Goal: Information Seeking & Learning: Learn about a topic

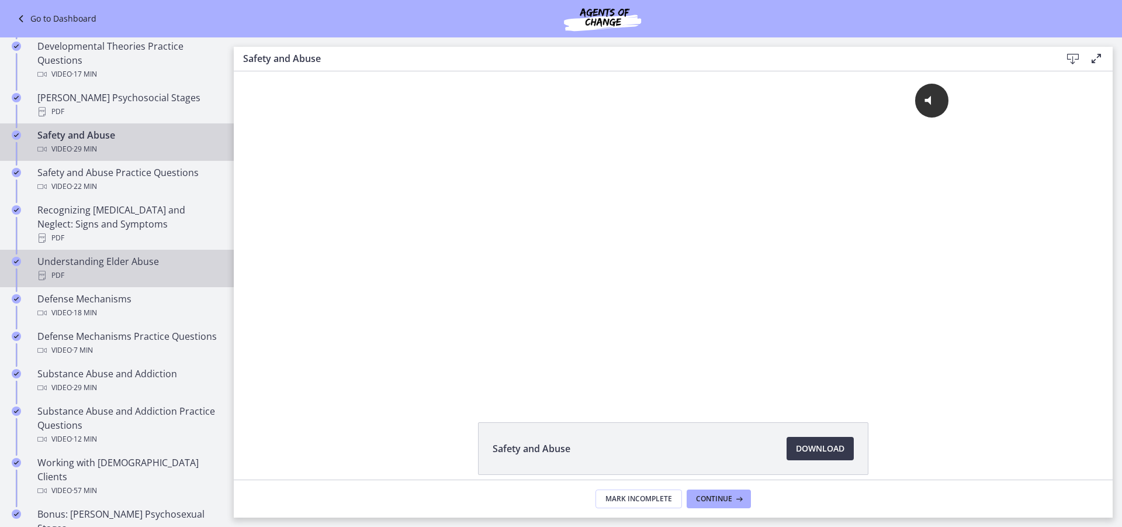
scroll to position [468, 0]
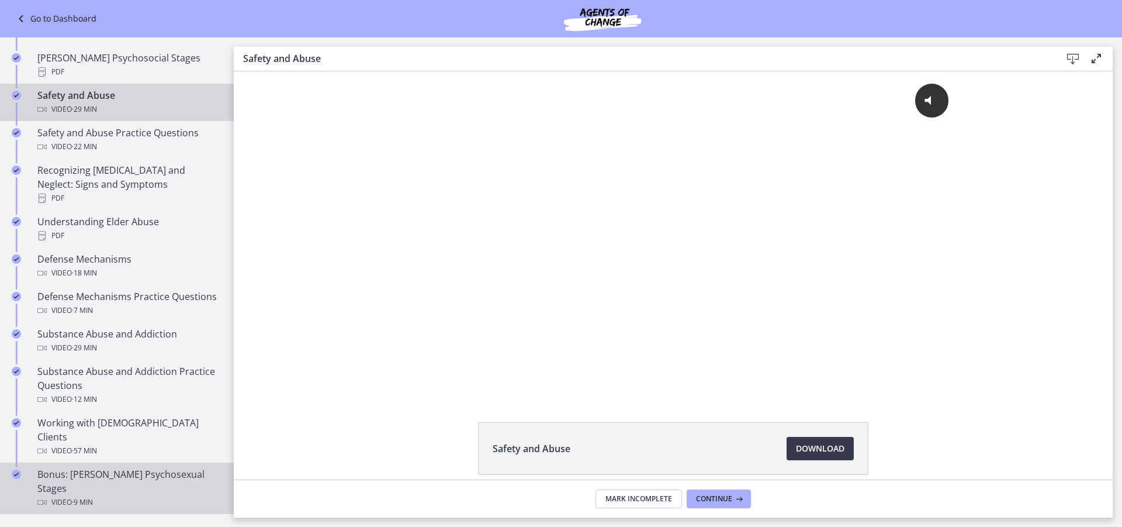
click at [108, 467] on div "Bonus: [PERSON_NAME] Psychosexual Stages Video · 9 min" at bounding box center [128, 488] width 182 height 42
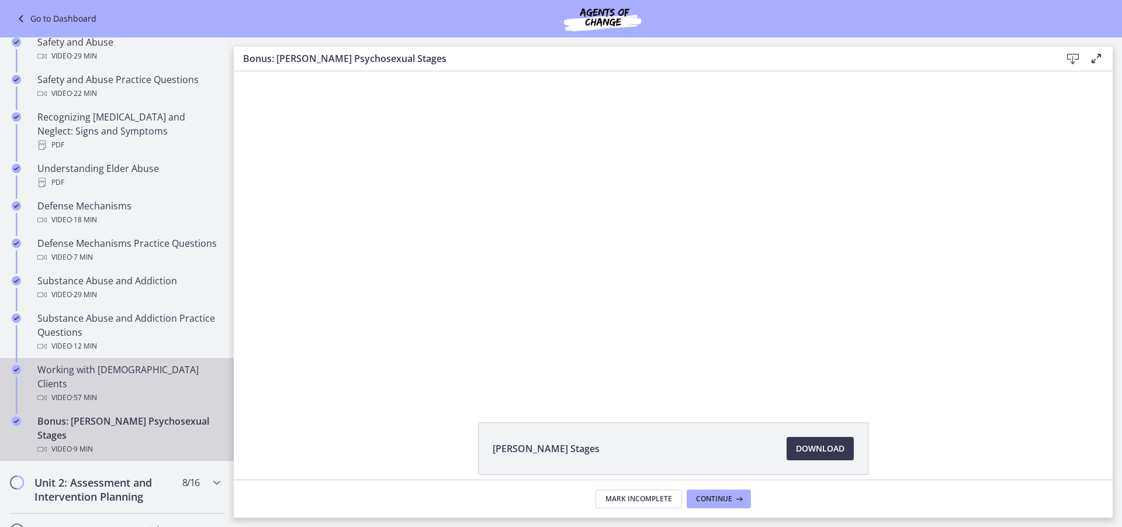
scroll to position [643, 0]
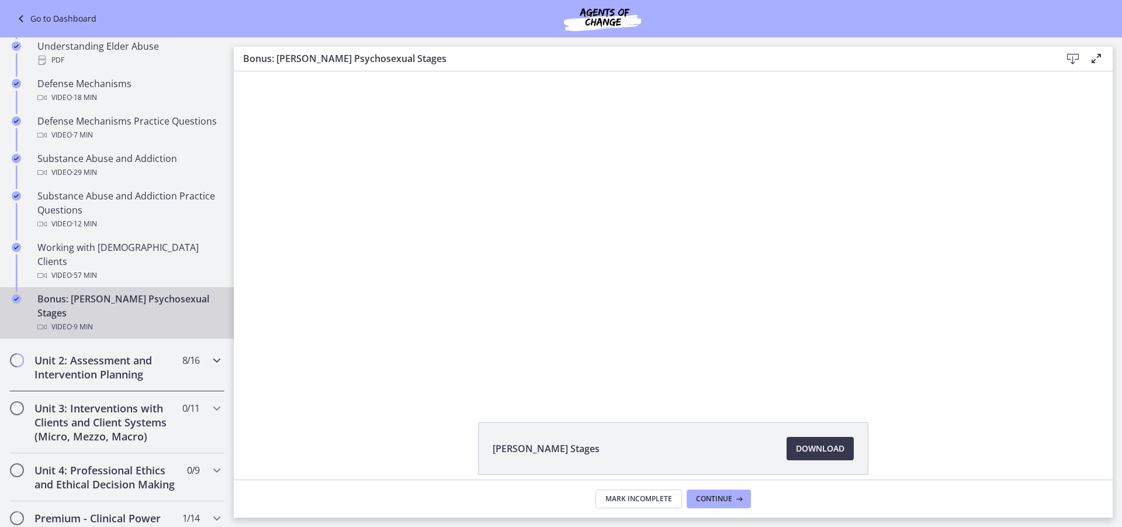
click at [108, 353] on h2 "Unit 2: Assessment and Intervention Planning" at bounding box center [105, 367] width 143 height 28
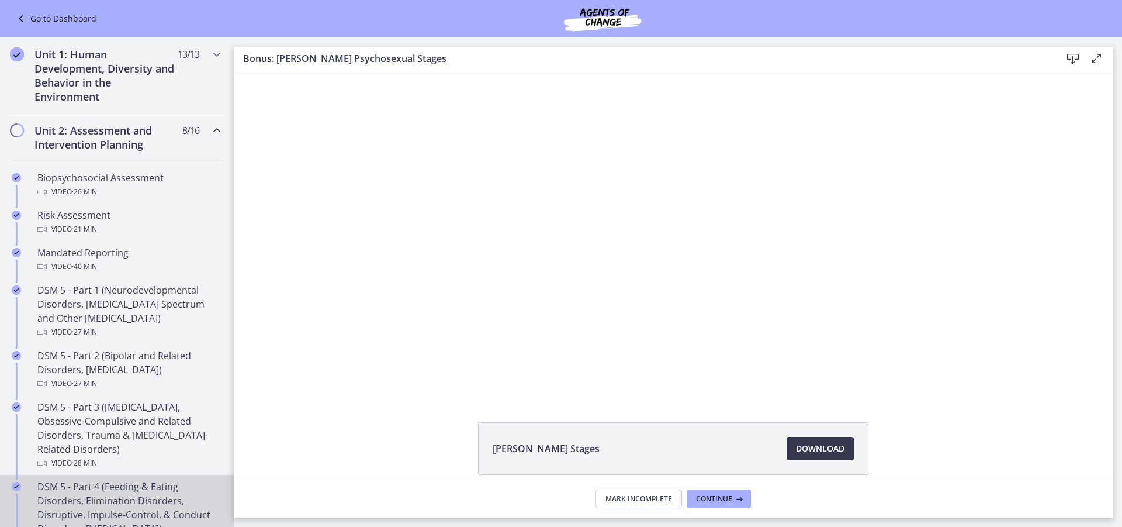
scroll to position [234, 0]
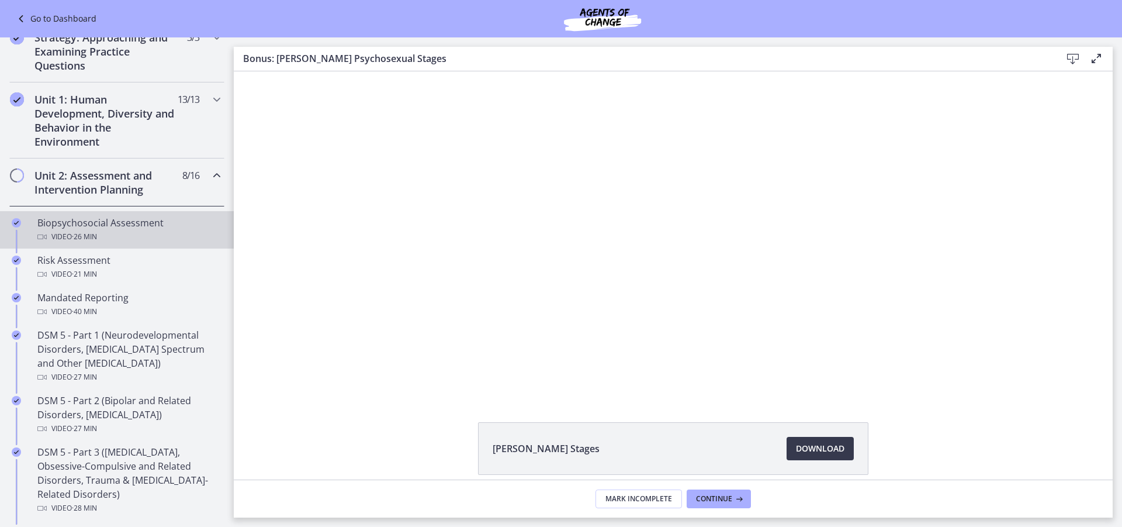
click at [124, 234] on div "Video · 26 min" at bounding box center [128, 237] width 182 height 14
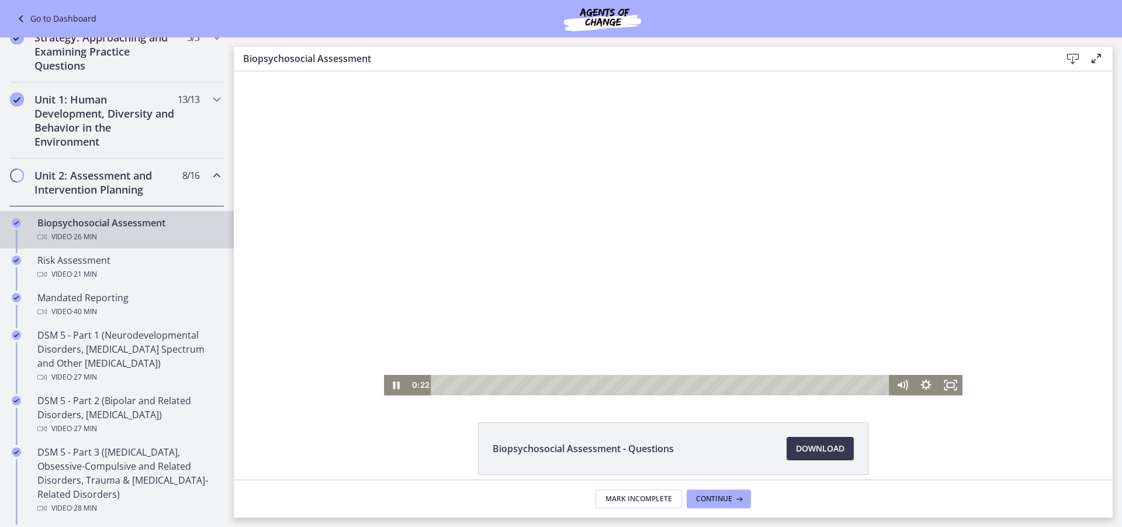
drag, startPoint x: 617, startPoint y: 383, endPoint x: 442, endPoint y: 396, distance: 175.8
click at [442, 395] on html "Click for sound @keyframes VOLUME_SMALL_WAVE_FLASH { 0% { opacity: 0; } 33% { o…" at bounding box center [673, 233] width 879 height 324
click at [393, 387] on icon "Pause" at bounding box center [396, 385] width 6 height 8
click at [396, 389] on icon "Play Video" at bounding box center [397, 385] width 24 height 20
click at [391, 385] on icon "Pause" at bounding box center [396, 385] width 29 height 25
